Goal: Contribute content: Add original content to the website for others to see

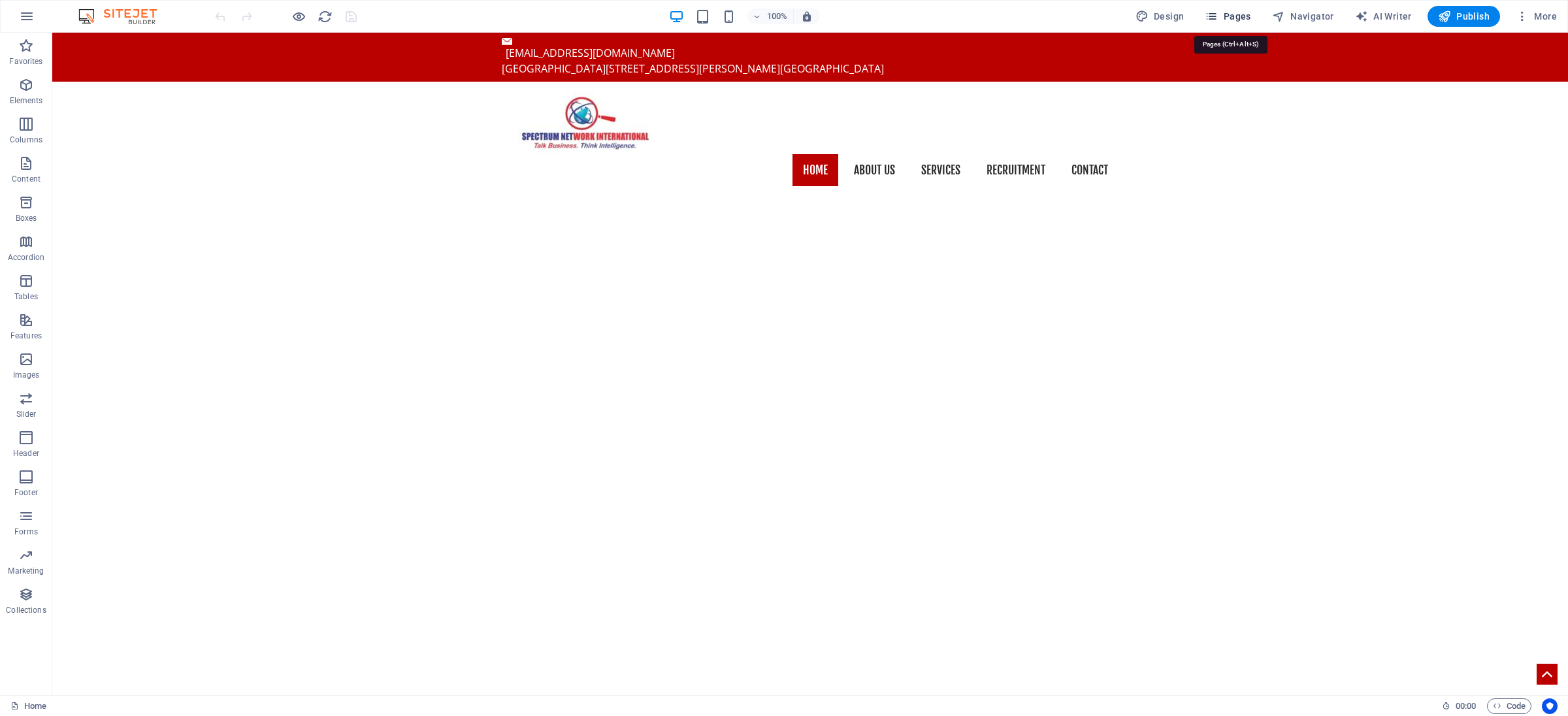
click at [1223, 19] on span "Pages" at bounding box center [1227, 16] width 45 height 13
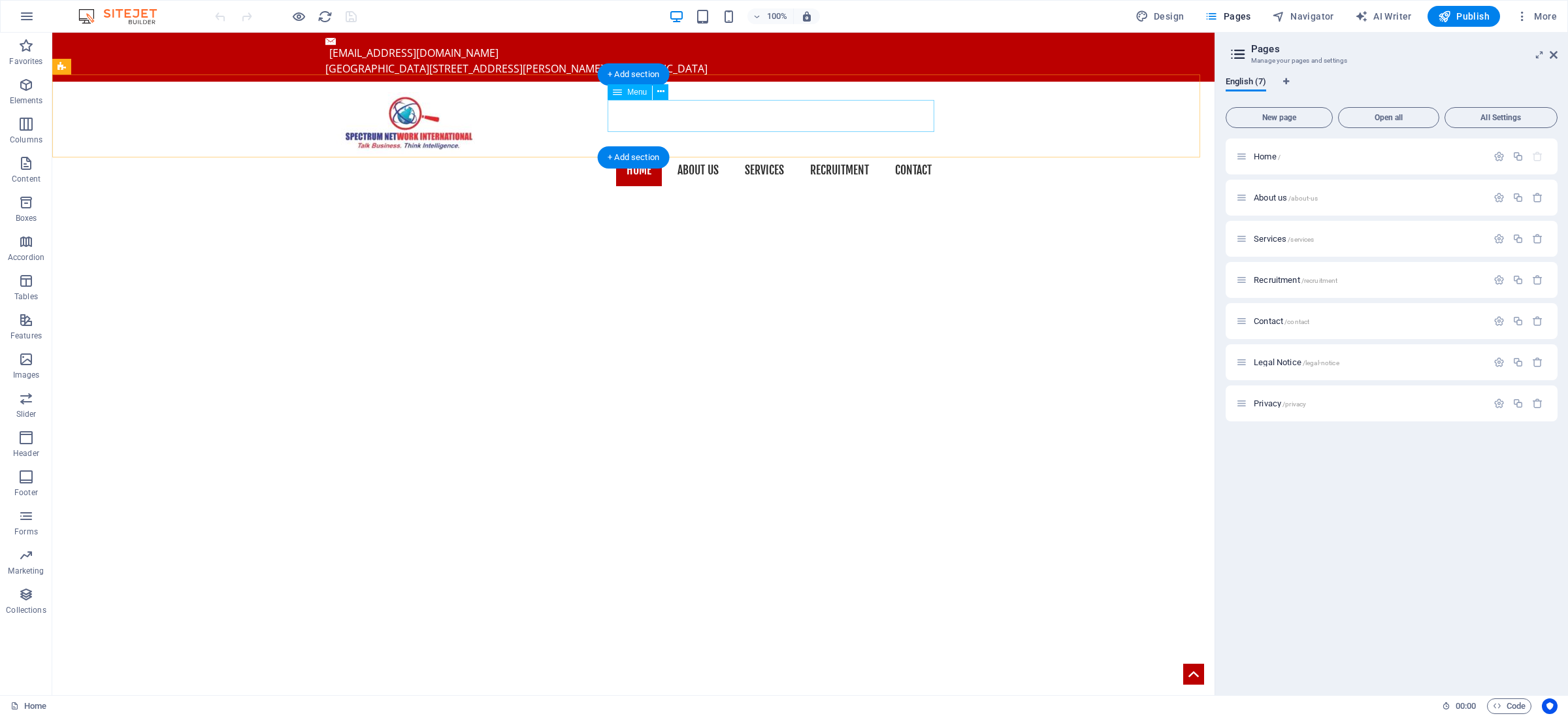
click at [855, 155] on nav "Home About us Services Recruitment Contact" at bounding box center [633, 171] width 617 height 33
click at [1286, 117] on span "New page" at bounding box center [1278, 117] width 95 height 8
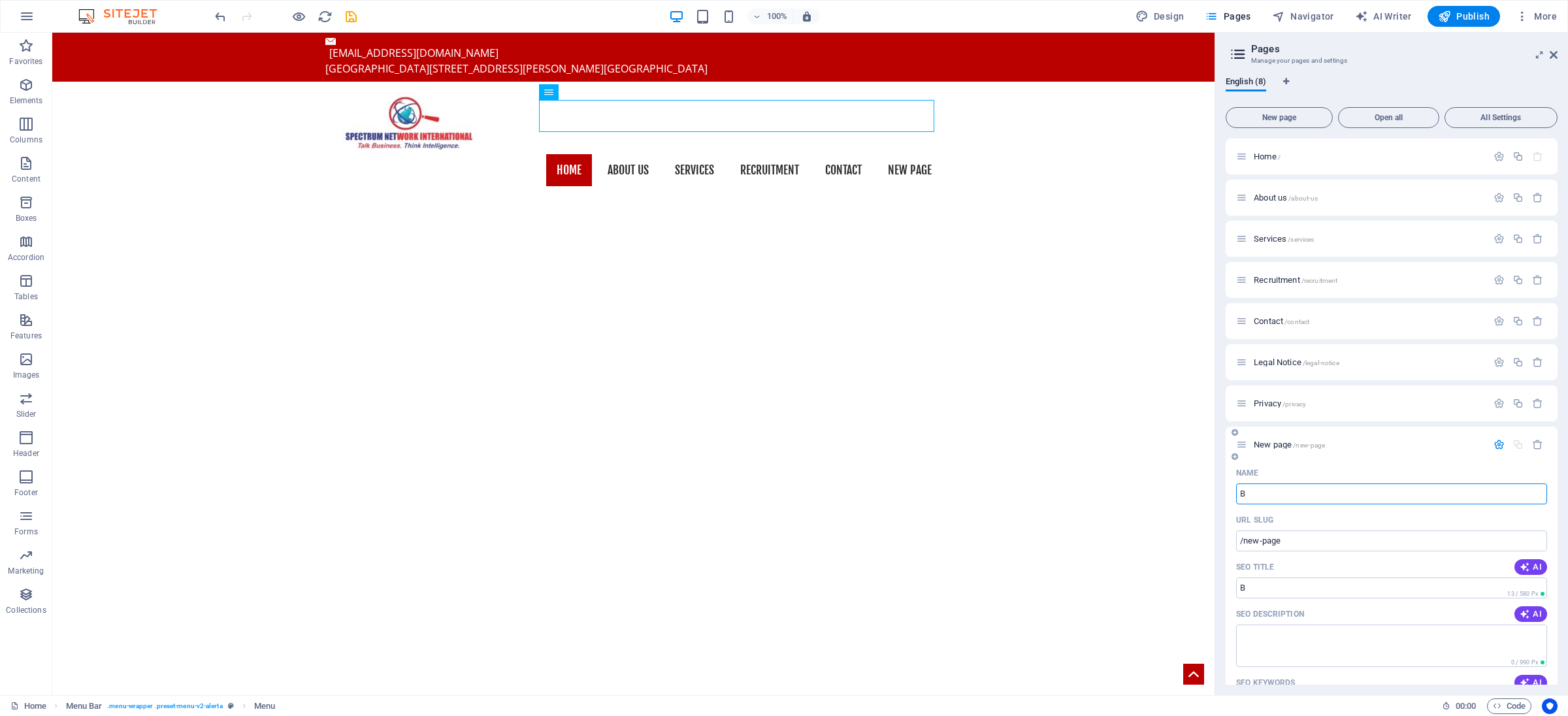
type input "B"
type input "/b"
type input "Blog"
type input "/blog"
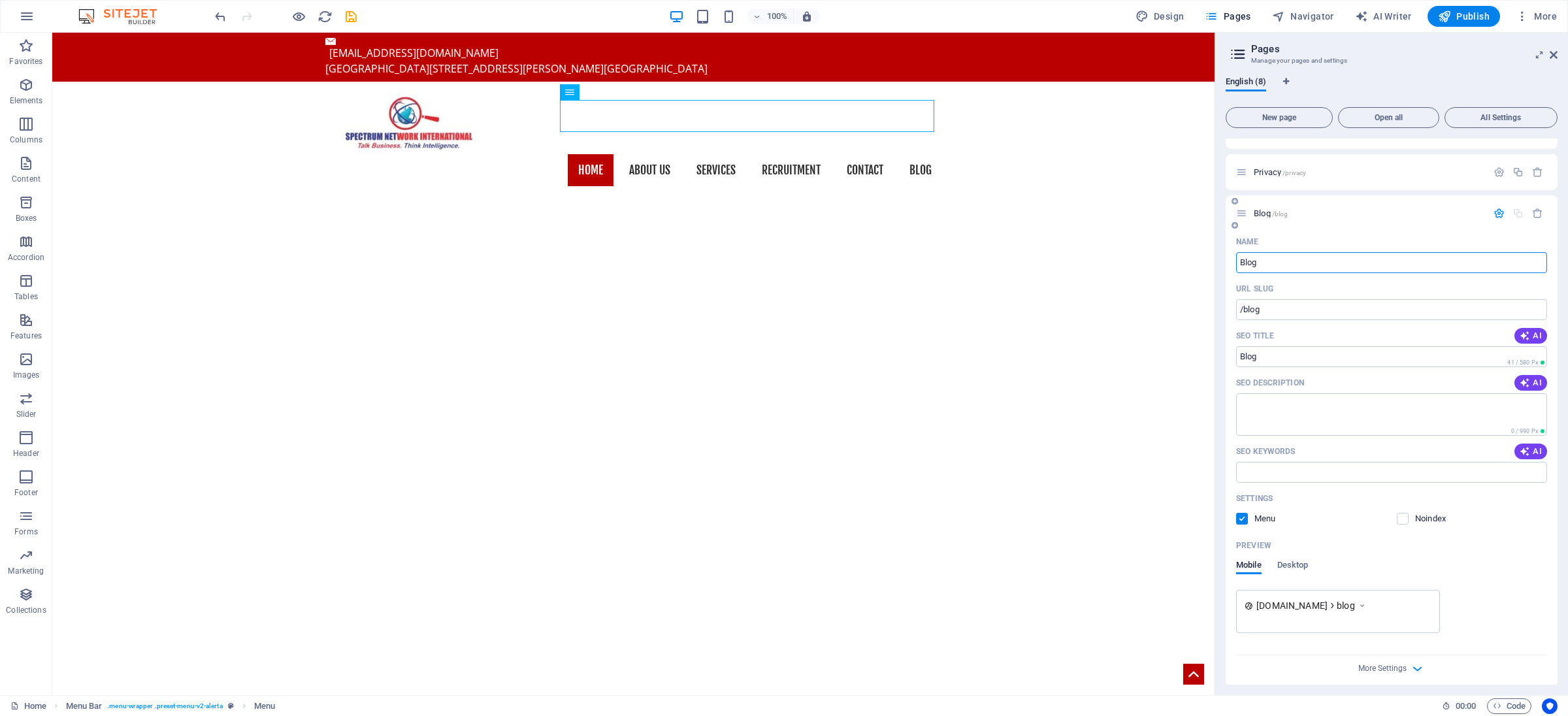
scroll to position [238, 0]
type input "Blog"
click at [1408, 659] on div "More Settings" at bounding box center [1392, 659] width 311 height 21
click at [1413, 664] on icon "button" at bounding box center [1417, 662] width 15 height 15
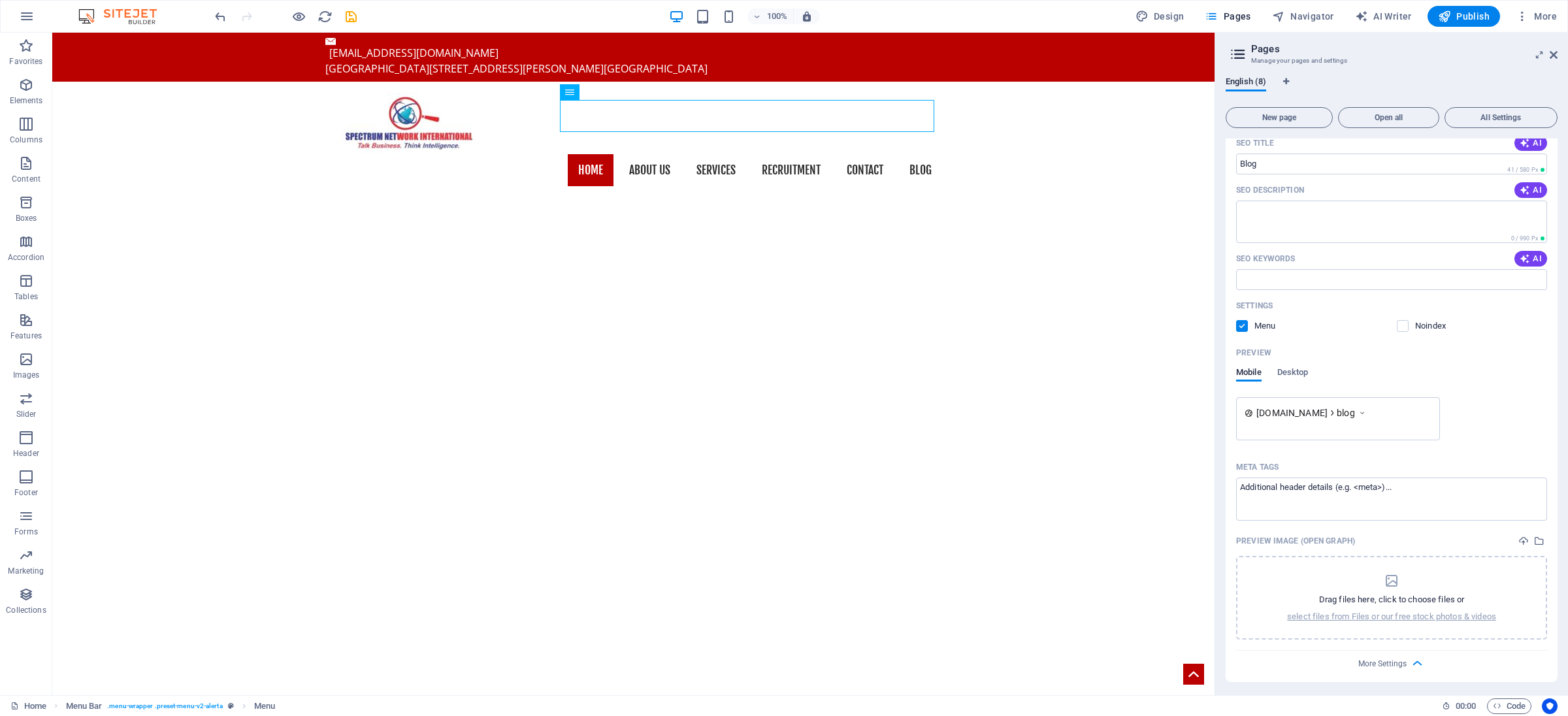
scroll to position [426, 0]
click at [1367, 621] on div "Drag files here, click to choose files or select files from Files or our free s…" at bounding box center [1392, 596] width 311 height 84
click at [1550, 53] on icon at bounding box center [1554, 55] width 8 height 11
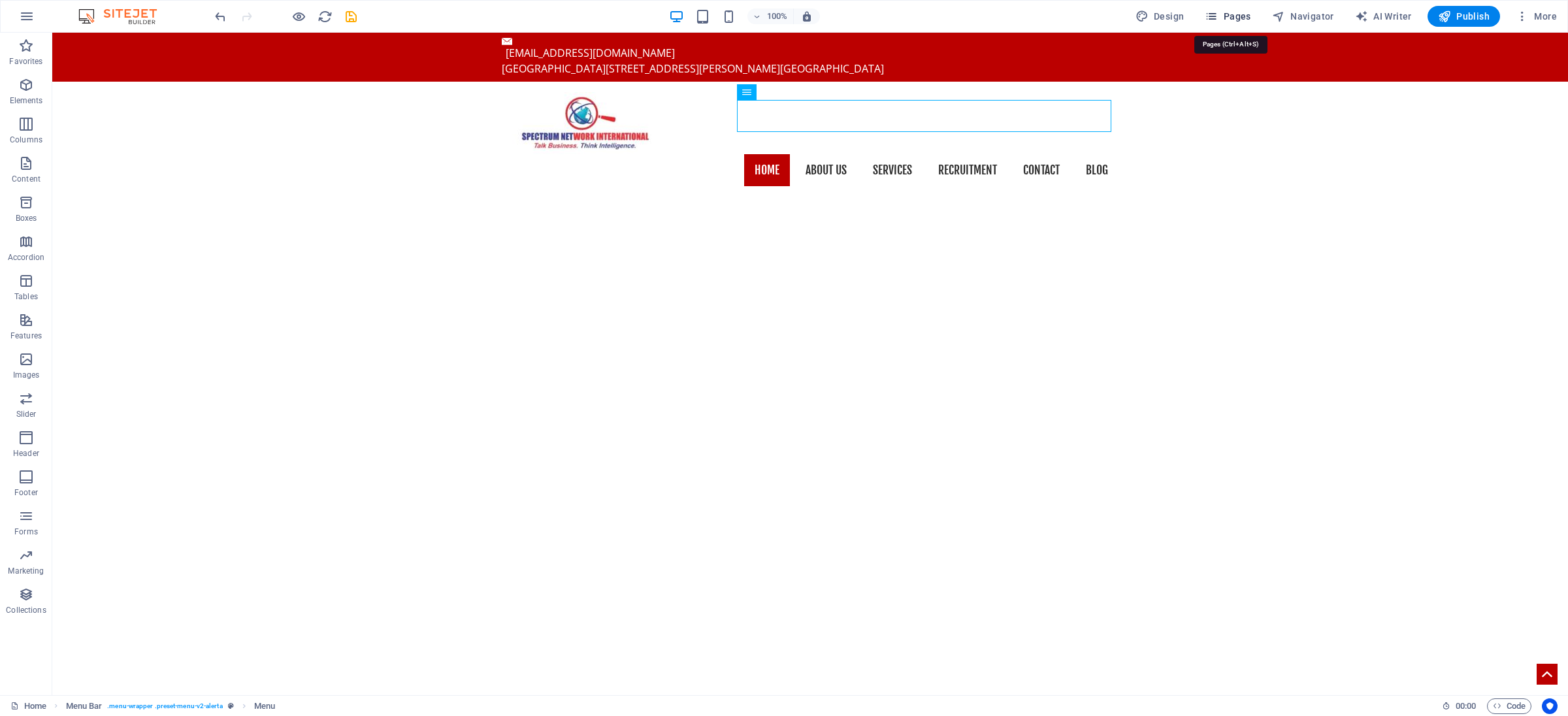
click at [1251, 22] on span "Pages" at bounding box center [1227, 16] width 45 height 13
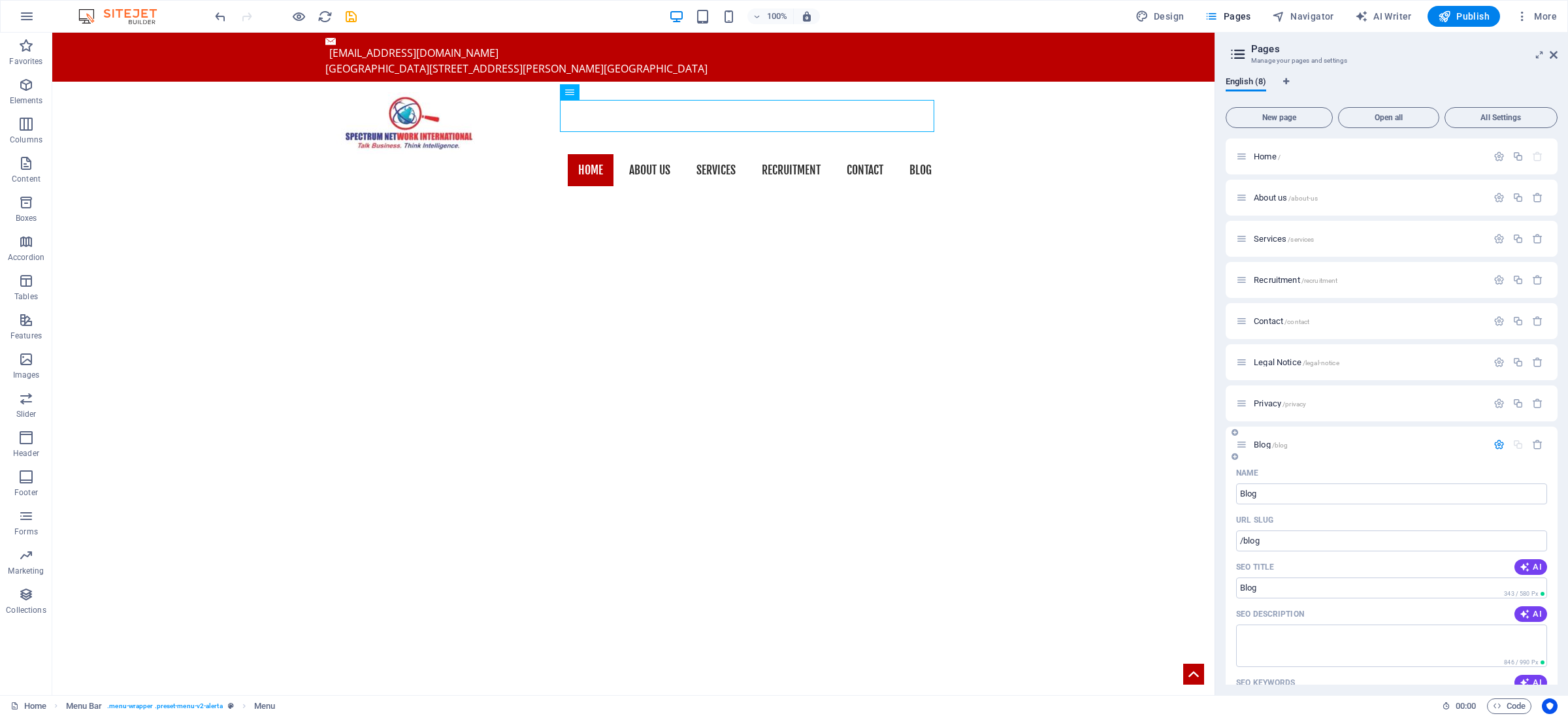
click at [1282, 449] on div "Blog /blog" at bounding box center [1362, 444] width 251 height 15
click at [1244, 445] on icon at bounding box center [1242, 444] width 12 height 12
click at [1252, 449] on div "Blog /blog" at bounding box center [1362, 444] width 251 height 15
click at [1255, 439] on div "Blog /blog" at bounding box center [1362, 444] width 251 height 15
click at [1259, 445] on span "Blog /blog" at bounding box center [1270, 444] width 34 height 10
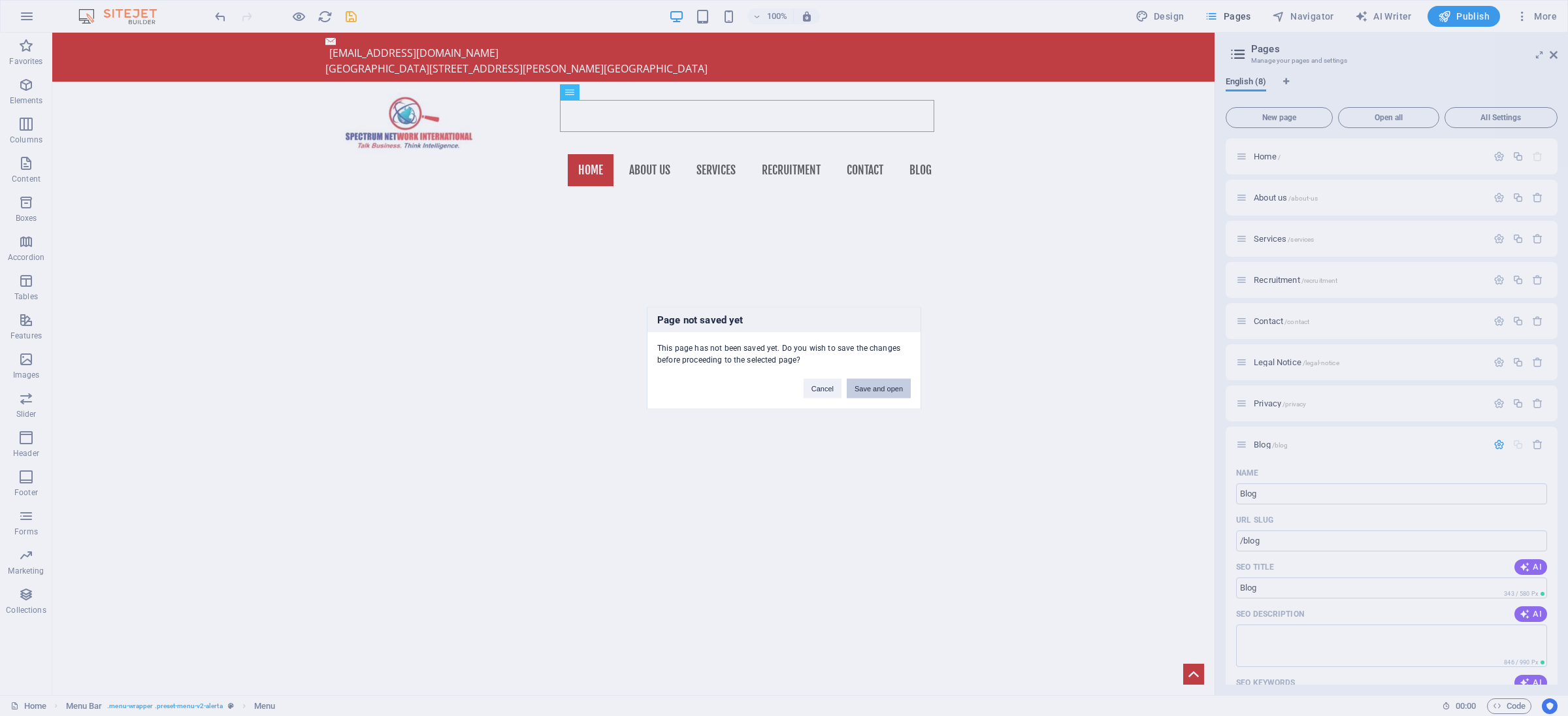
click at [861, 385] on button "Save and open" at bounding box center [879, 389] width 64 height 20
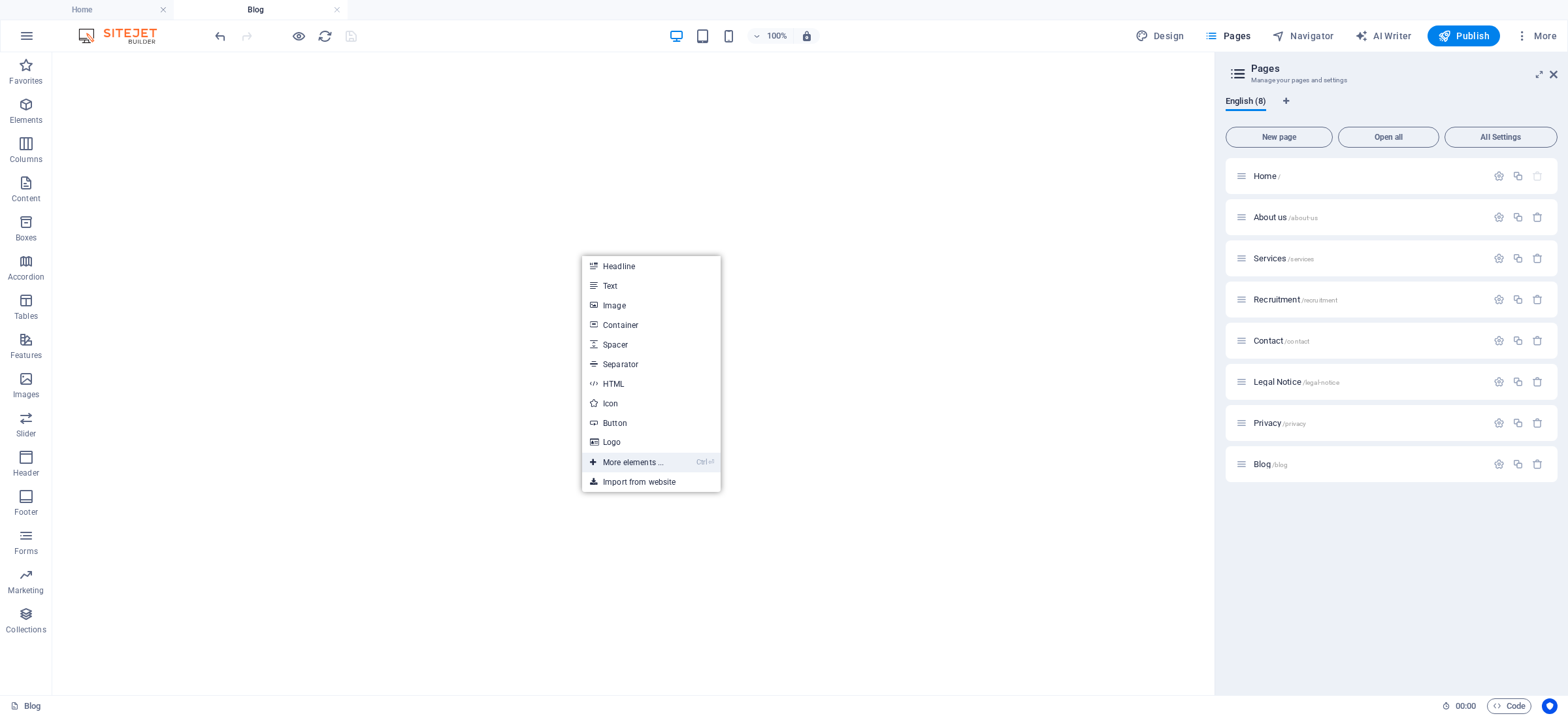
click at [696, 457] on li "Ctrl ⏎ More elements ..." at bounding box center [651, 463] width 139 height 20
click at [661, 465] on link "Ctrl ⏎ More elements ..." at bounding box center [626, 463] width 90 height 20
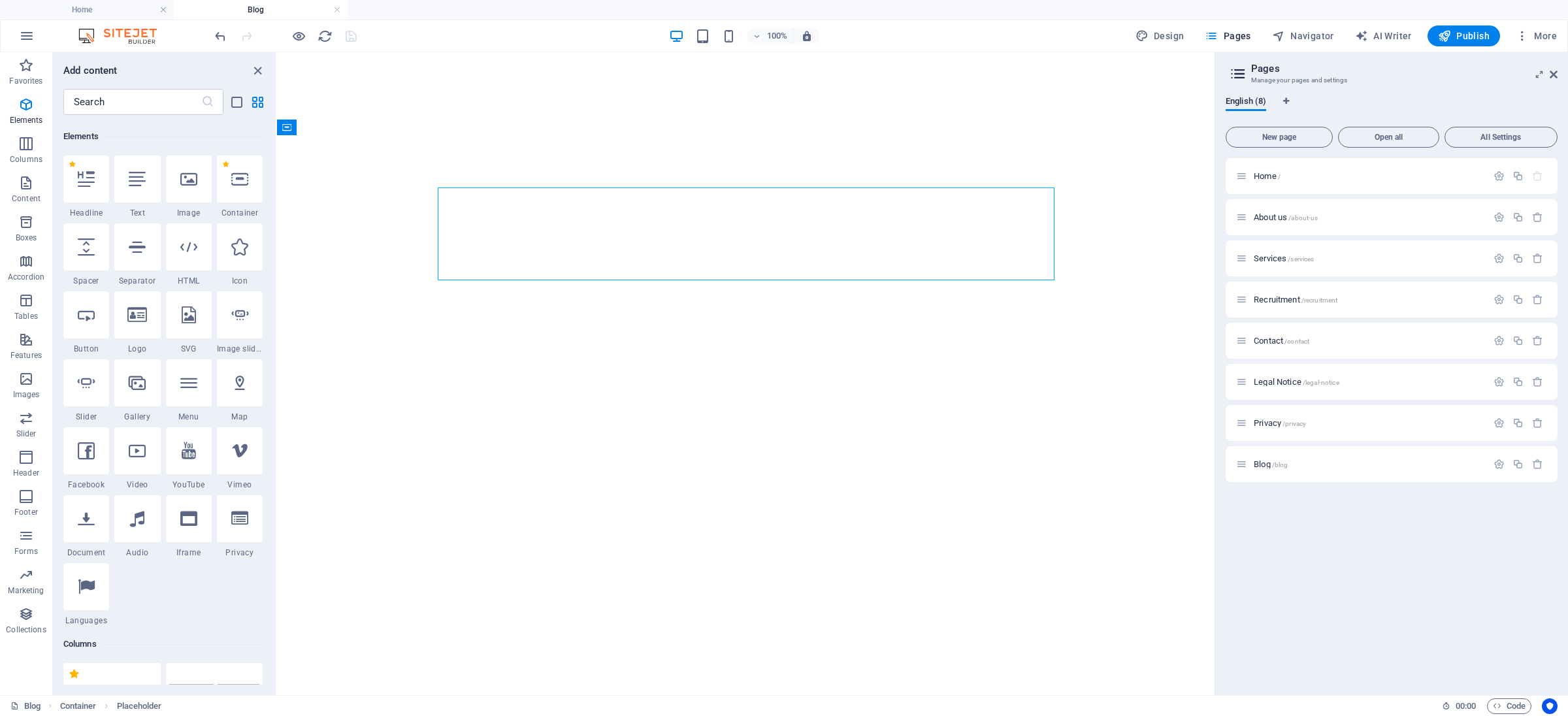
scroll to position [139, 0]
click at [153, 97] on input "text" at bounding box center [131, 101] width 138 height 26
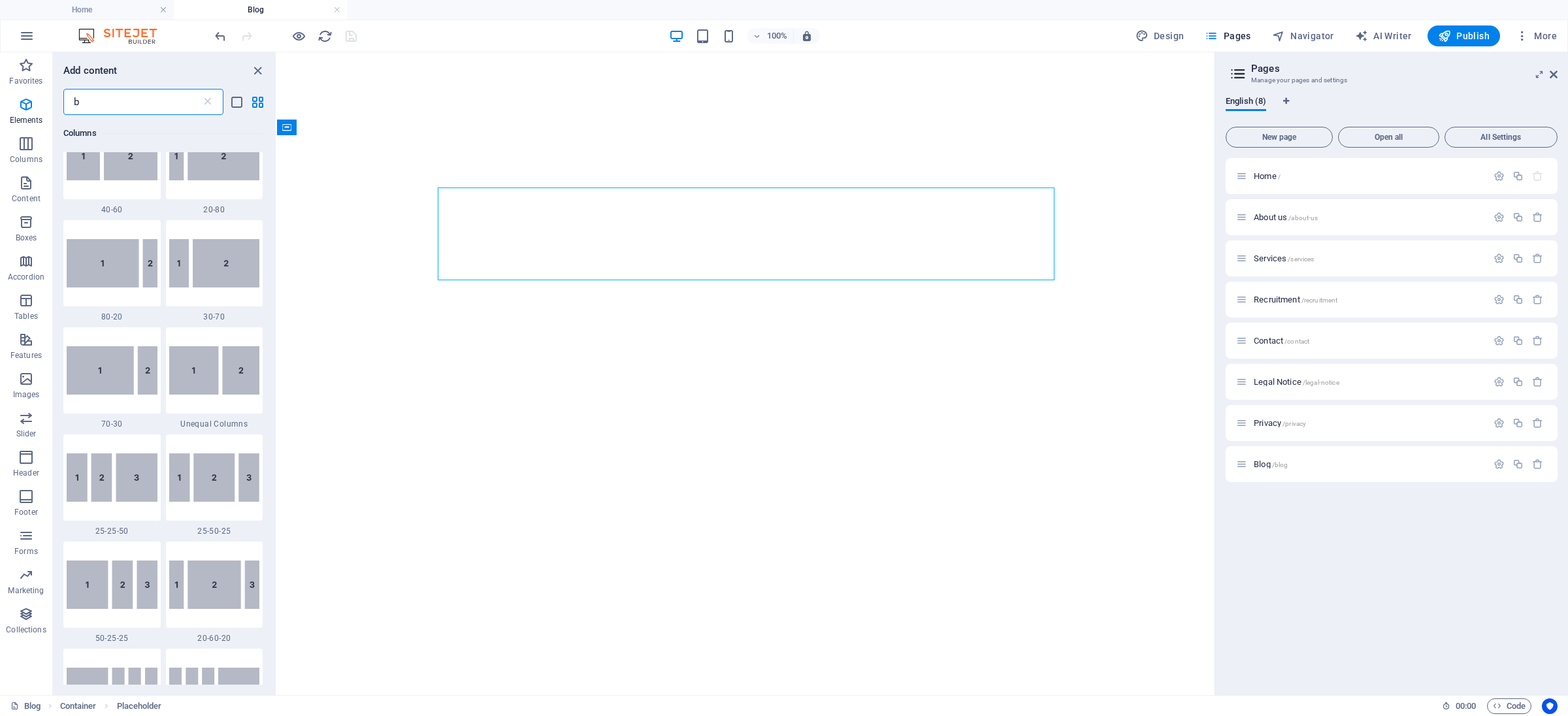
scroll to position [0, 0]
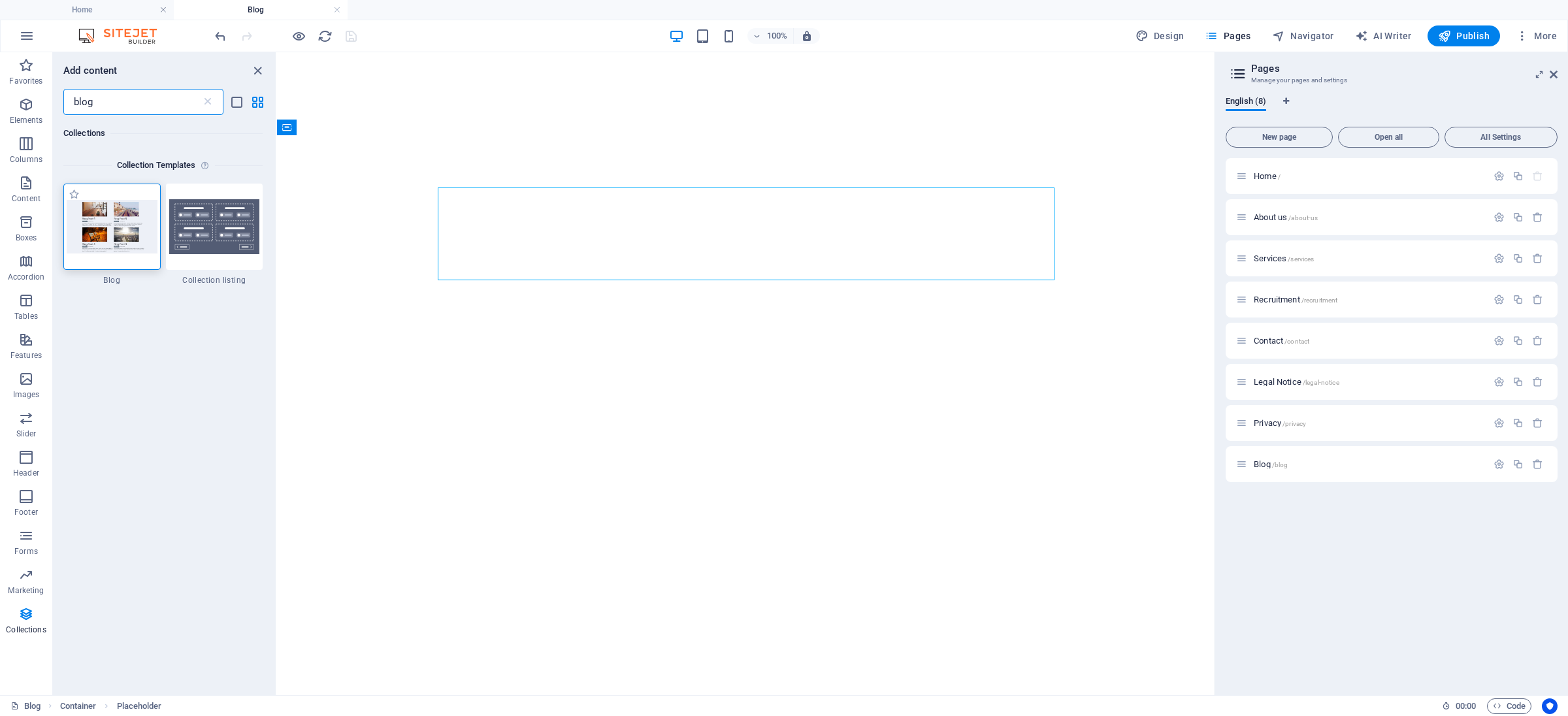
type input "blog"
click at [88, 243] on img at bounding box center [112, 227] width 91 height 53
click at [113, 220] on img at bounding box center [112, 227] width 91 height 53
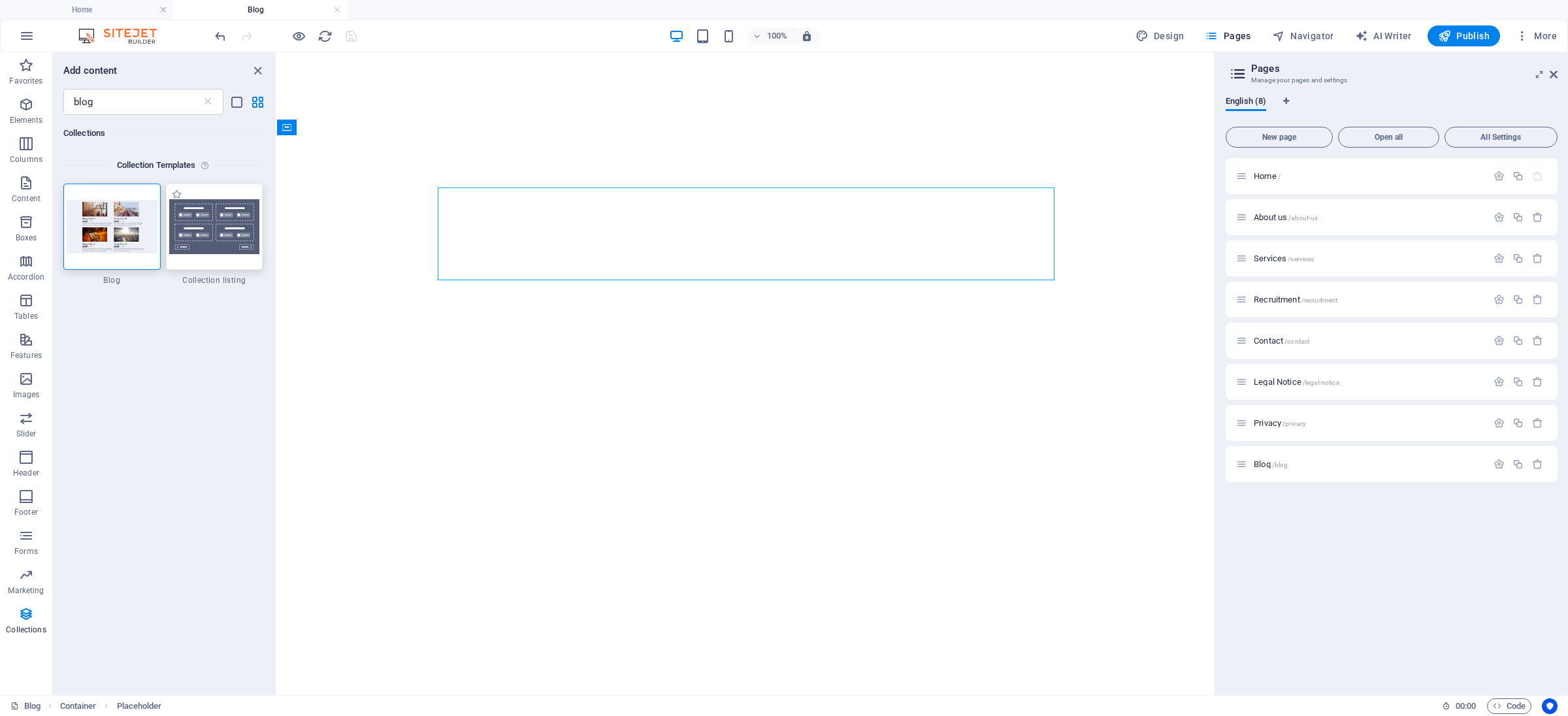
click at [200, 222] on img at bounding box center [214, 227] width 91 height 55
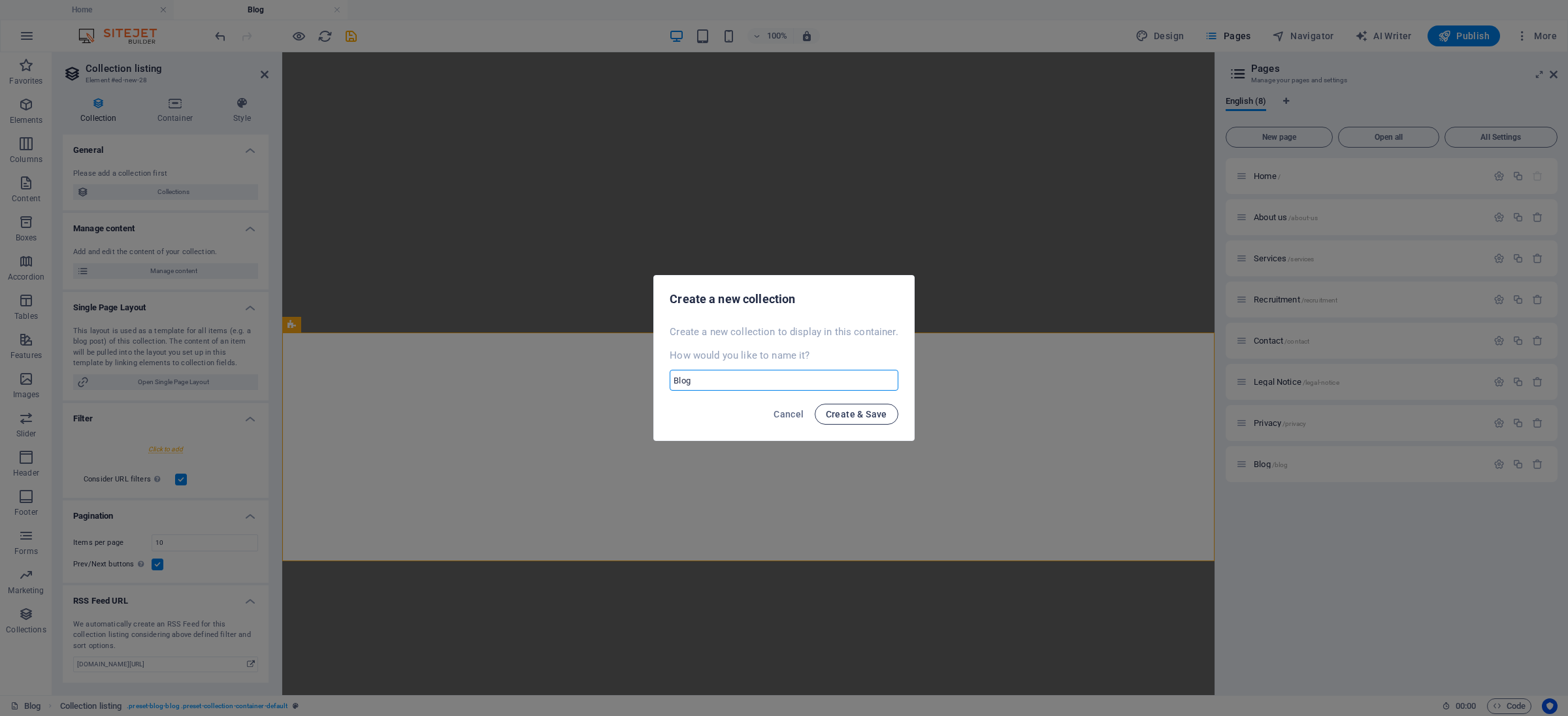
type input "Blog"
click at [833, 410] on span "Create & Save" at bounding box center [856, 414] width 61 height 11
click at [856, 414] on div "Cancel Create & Save" at bounding box center [784, 418] width 259 height 44
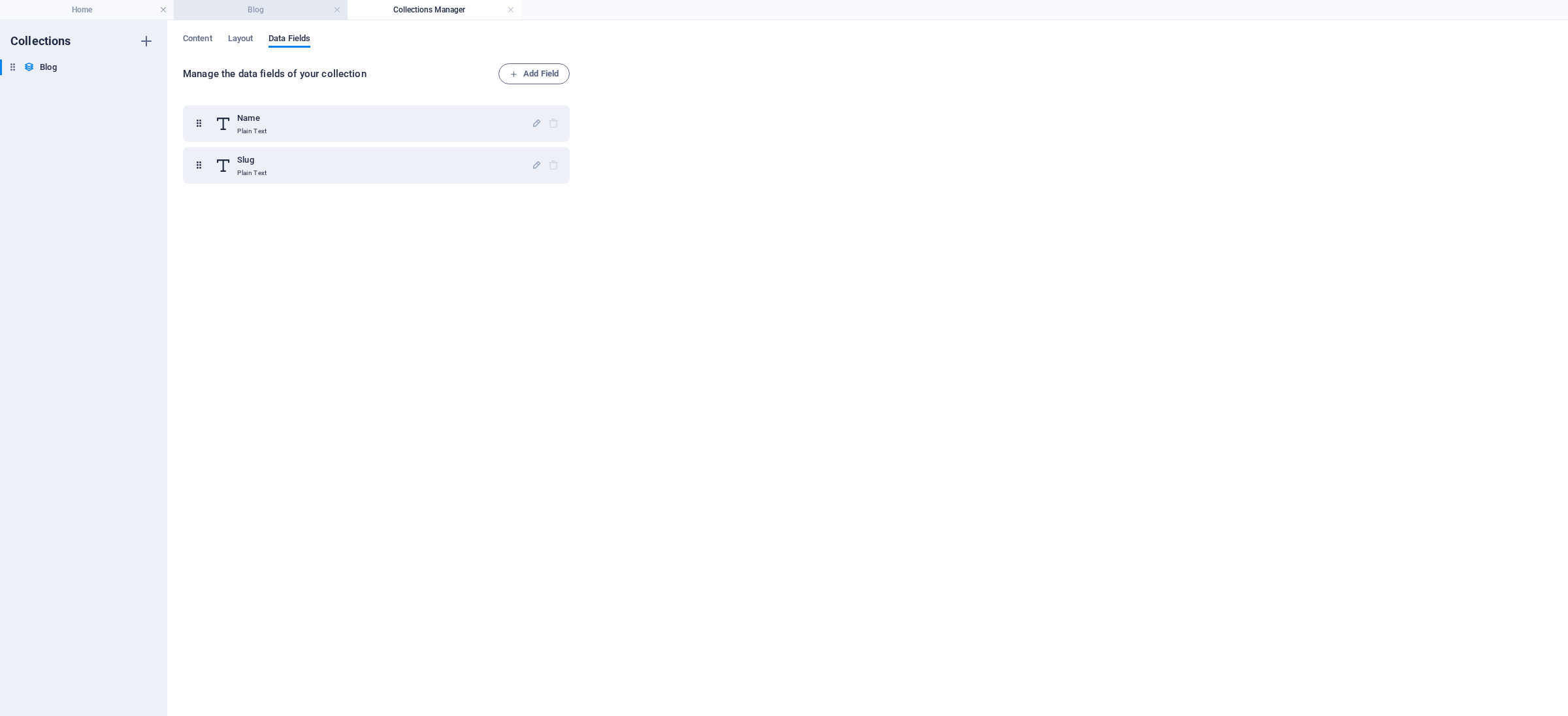
click at [275, 9] on h4 "Blog" at bounding box center [261, 10] width 174 height 14
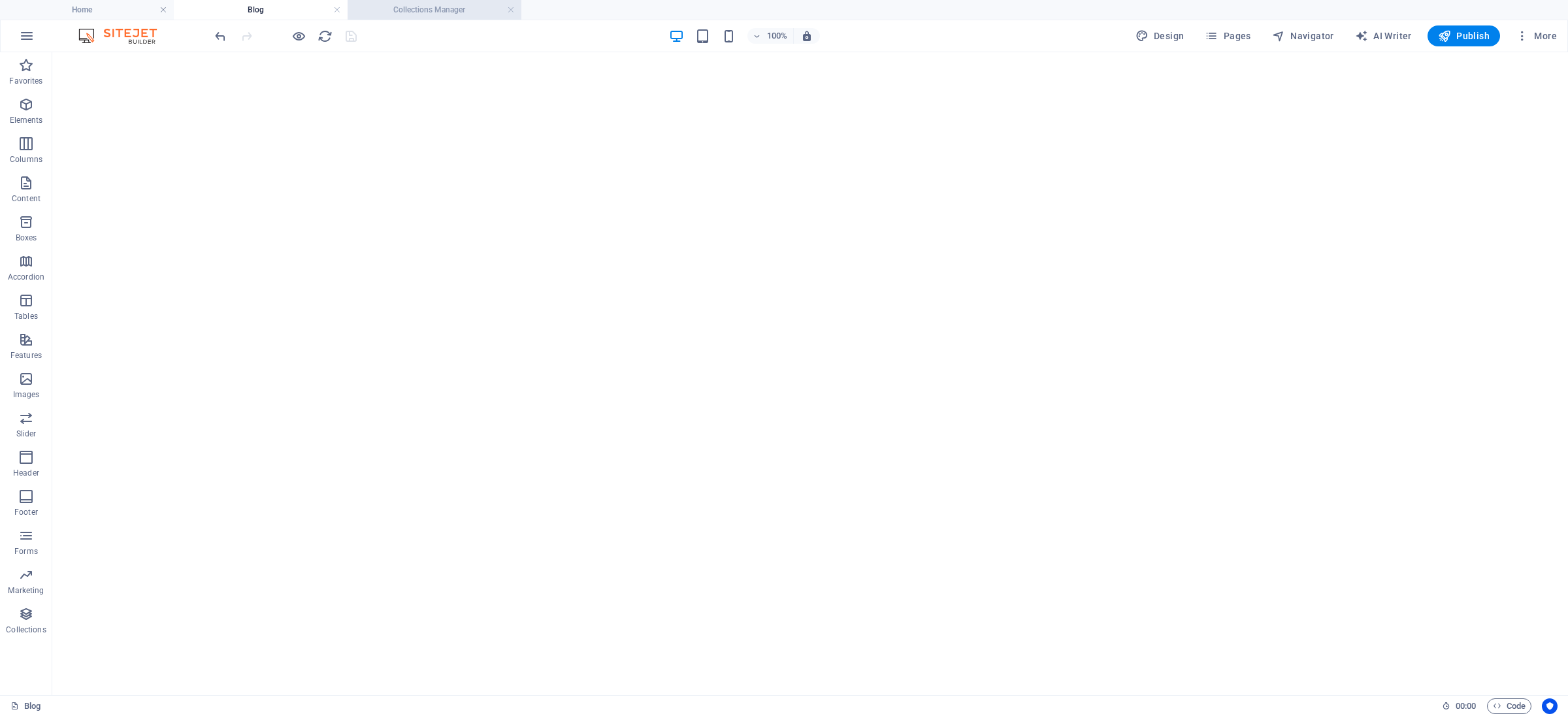
click at [428, 4] on h4 "Collections Manager" at bounding box center [434, 10] width 174 height 14
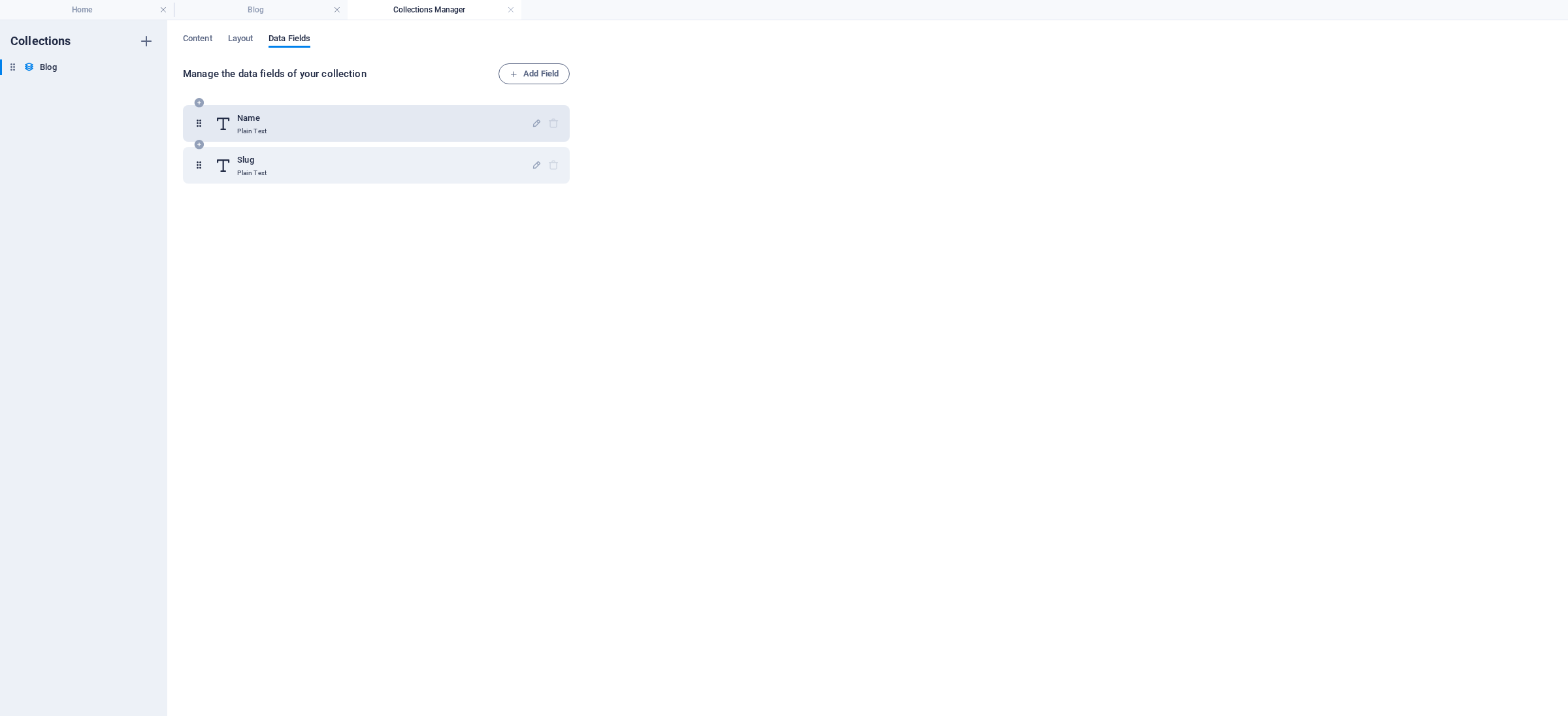
click at [265, 126] on p "Plain Text" at bounding box center [251, 131] width 29 height 11
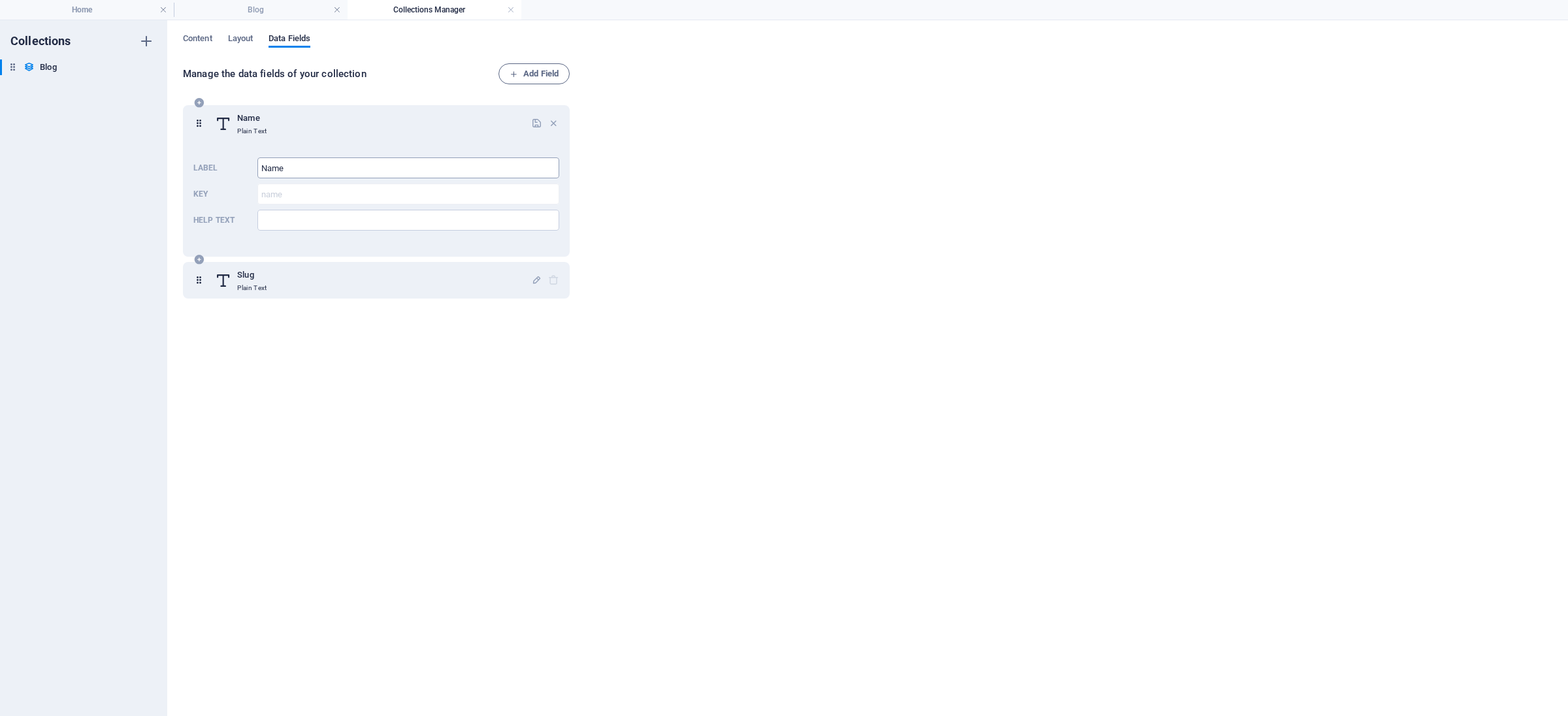
click at [325, 173] on input "Name" at bounding box center [409, 168] width 302 height 21
type input "N"
type input "B"
click at [688, 177] on div "Manage the data fields of your collection Add Field Name Plain Text Label ​ Key…" at bounding box center [868, 383] width 1370 height 640
click at [533, 70] on span "Add Field" at bounding box center [534, 74] width 49 height 16
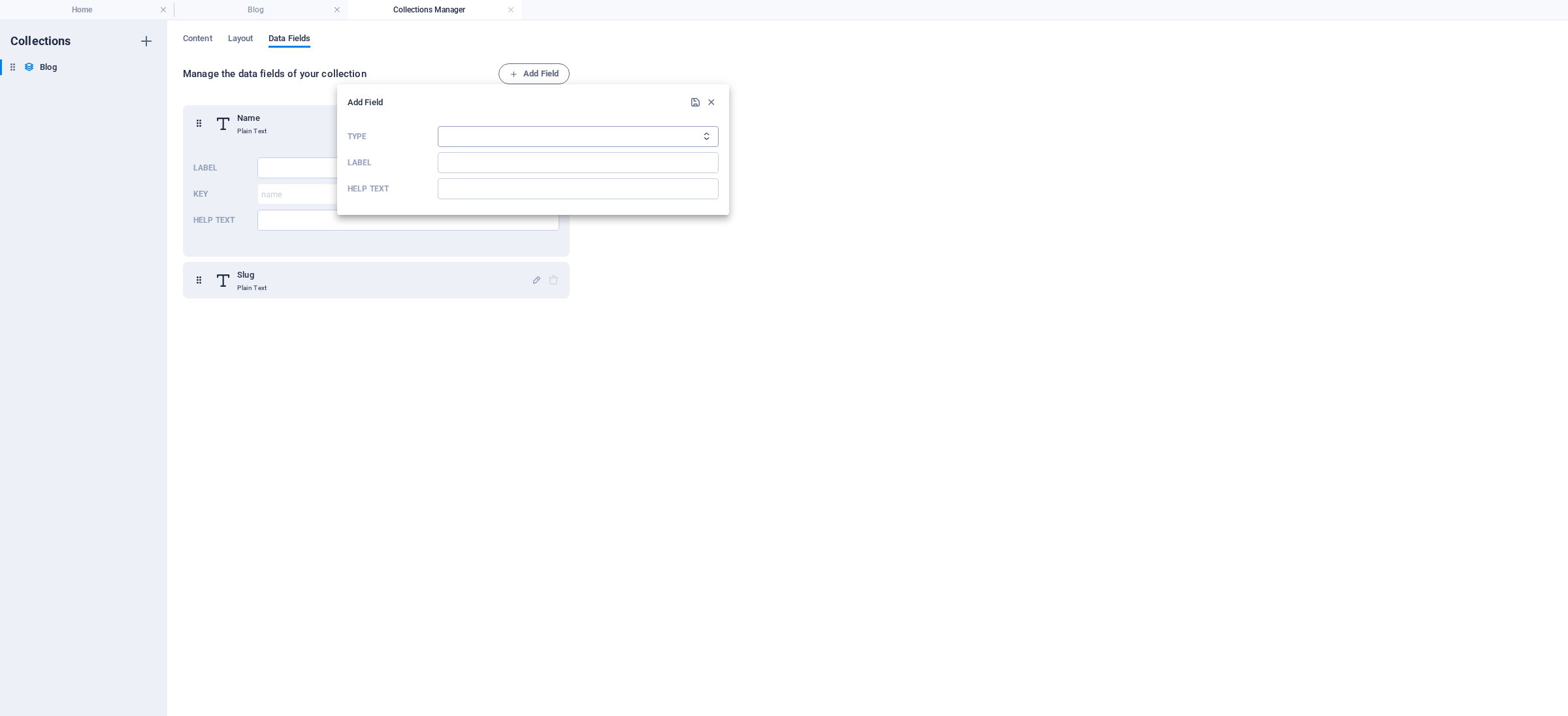
click at [467, 139] on select "Plain Text Link CMS Rich Text File Multiple Files Checkbox Choice Date Number" at bounding box center [578, 137] width 281 height 21
select select "text"
click at [438, 126] on select "Plain Text Link CMS Rich Text File Multiple Files Checkbox Choice Date Number" at bounding box center [578, 137] width 281 height 21
click at [466, 167] on input "Label" at bounding box center [578, 163] width 281 height 21
type input "Backgorund Checks"
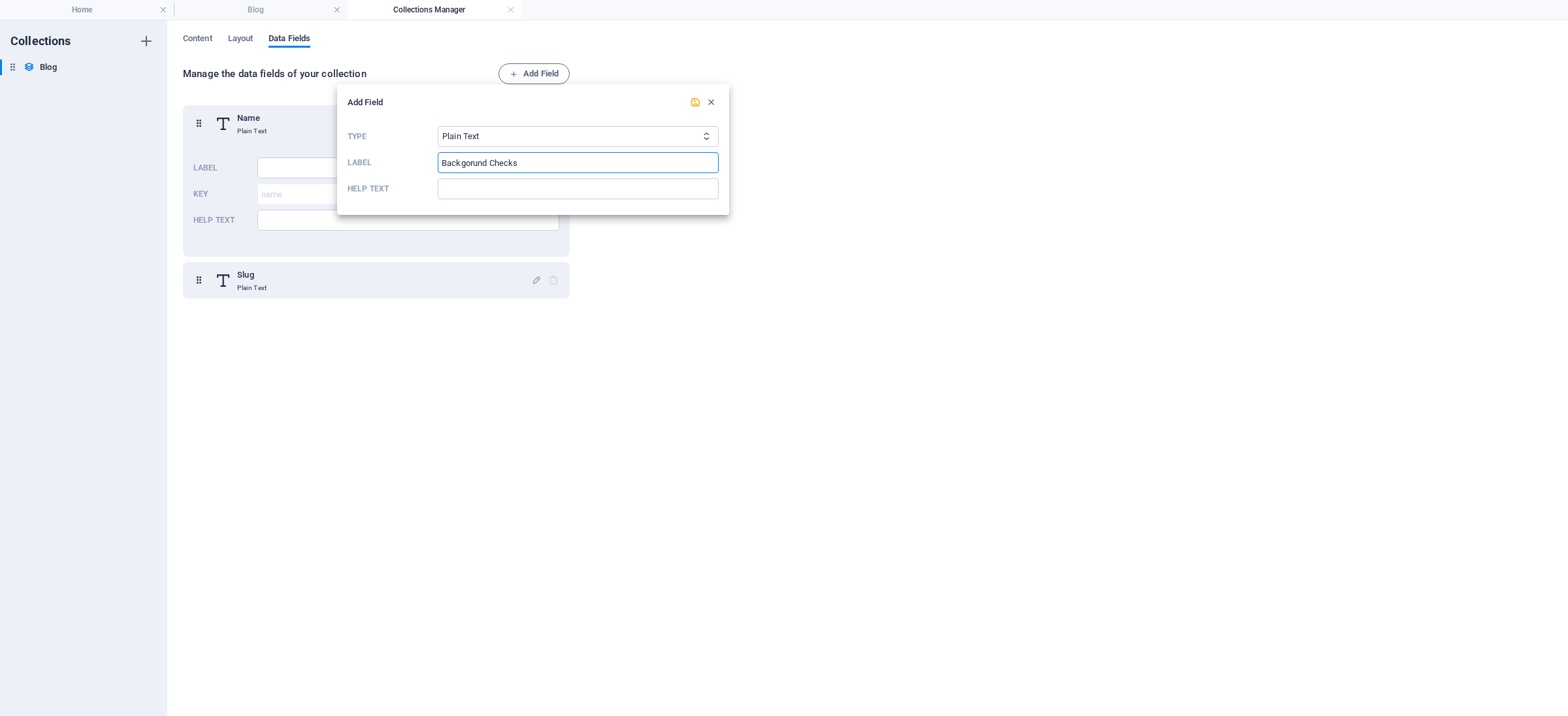
click at [1004, 351] on div at bounding box center [784, 358] width 1568 height 716
